Goal: Find specific page/section: Find specific page/section

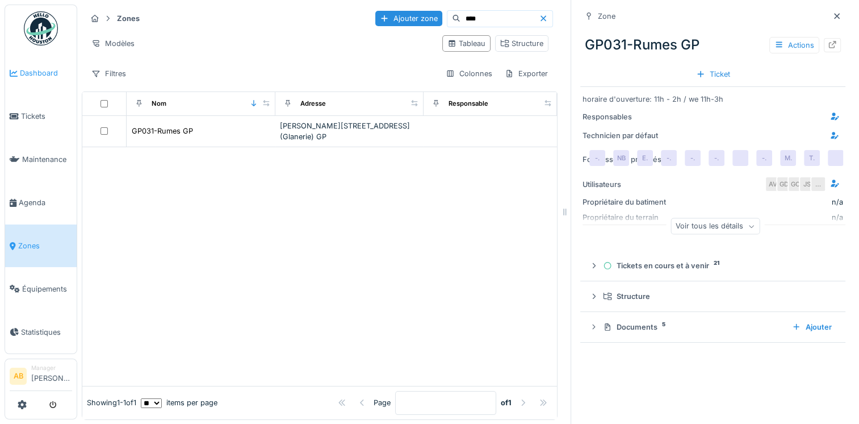
drag, startPoint x: 0, startPoint y: 0, endPoint x: 29, endPoint y: 73, distance: 78.8
click at [29, 73] on span "Dashboard" at bounding box center [46, 73] width 52 height 11
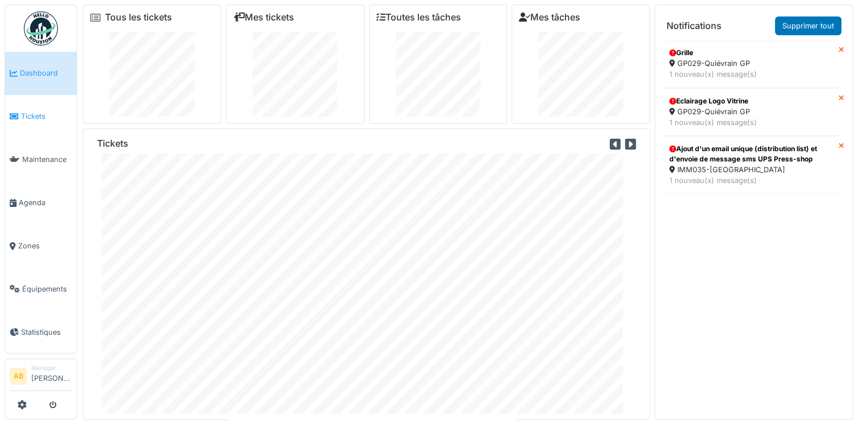
click at [16, 112] on icon at bounding box center [14, 116] width 9 height 8
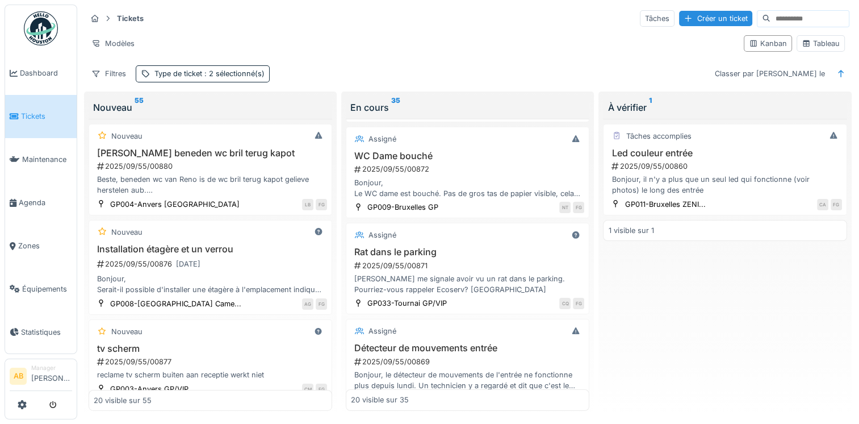
scroll to position [204, 0]
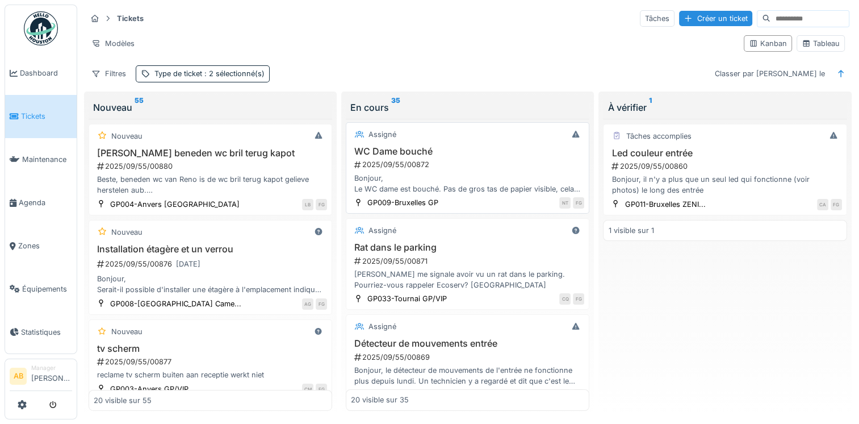
click at [466, 186] on div "Bonjour, Le WC dame est bouché. Pas de gros tas de papier visible, cela va nece…" at bounding box center [467, 184] width 233 height 22
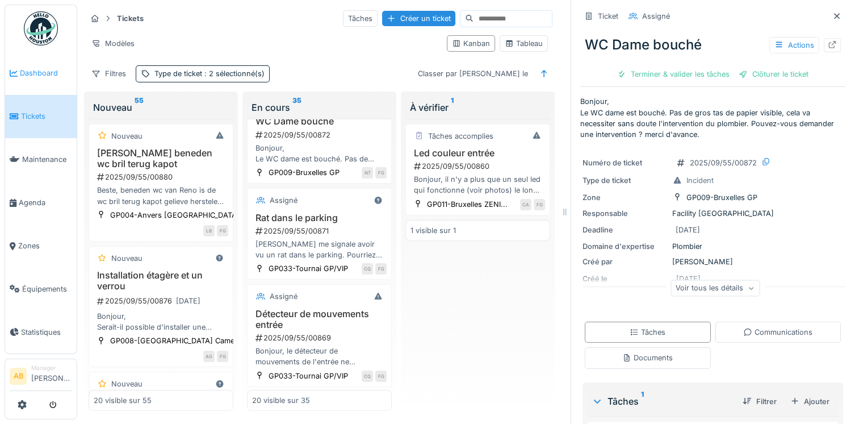
click at [34, 72] on span "Dashboard" at bounding box center [46, 73] width 52 height 11
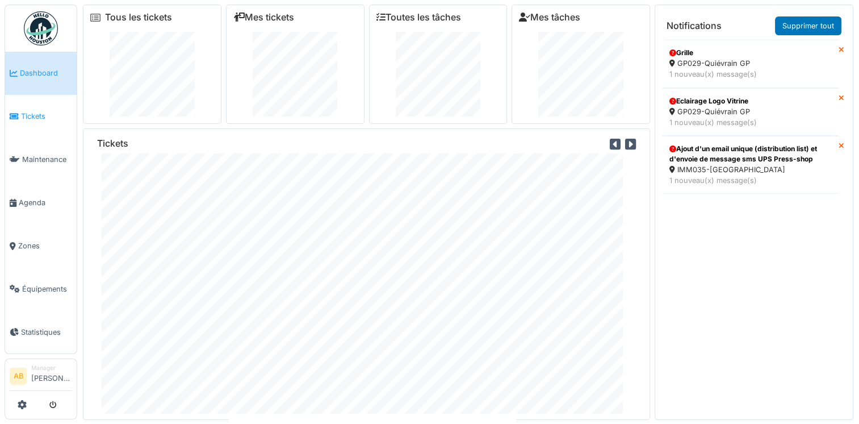
click at [33, 112] on span "Tickets" at bounding box center [46, 116] width 51 height 11
